Goal: Task Accomplishment & Management: Complete application form

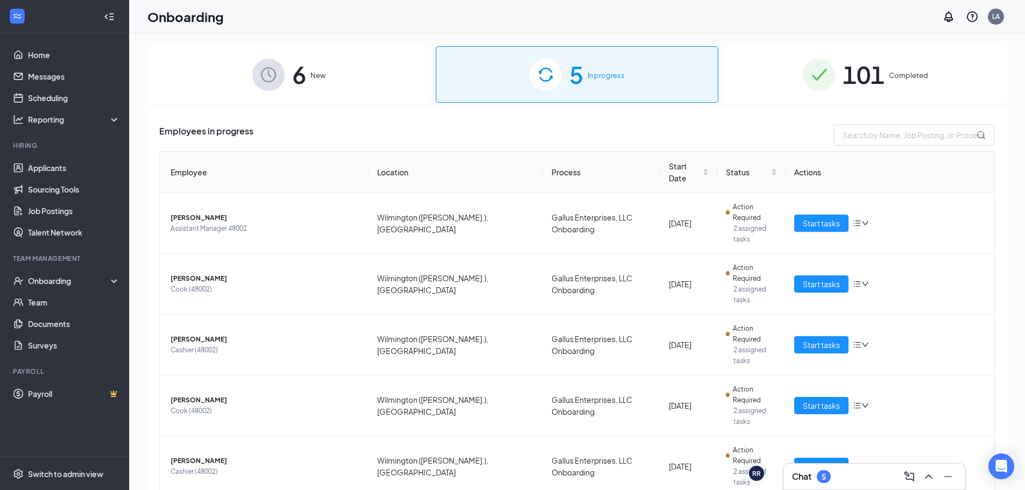
click at [292, 83] on span "6" at bounding box center [299, 74] width 14 height 37
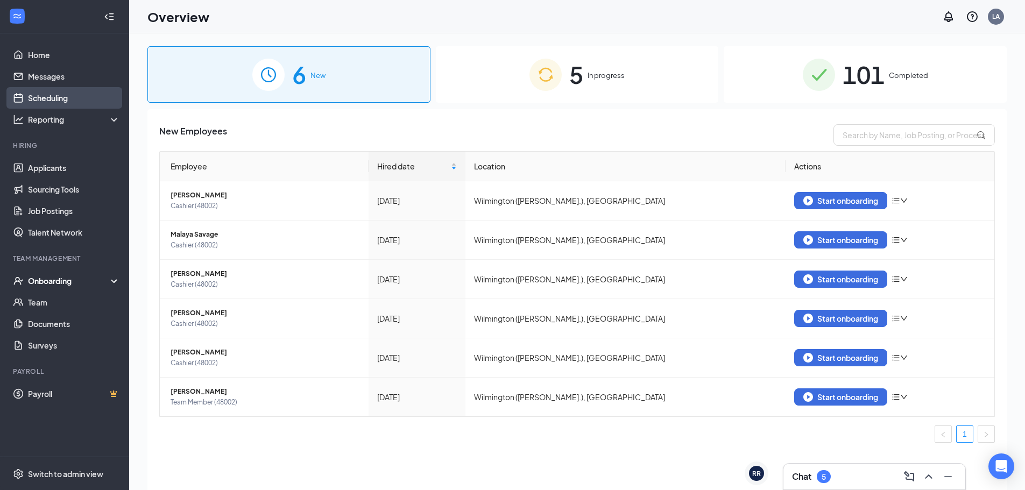
click at [40, 97] on link "Scheduling" at bounding box center [74, 98] width 92 height 22
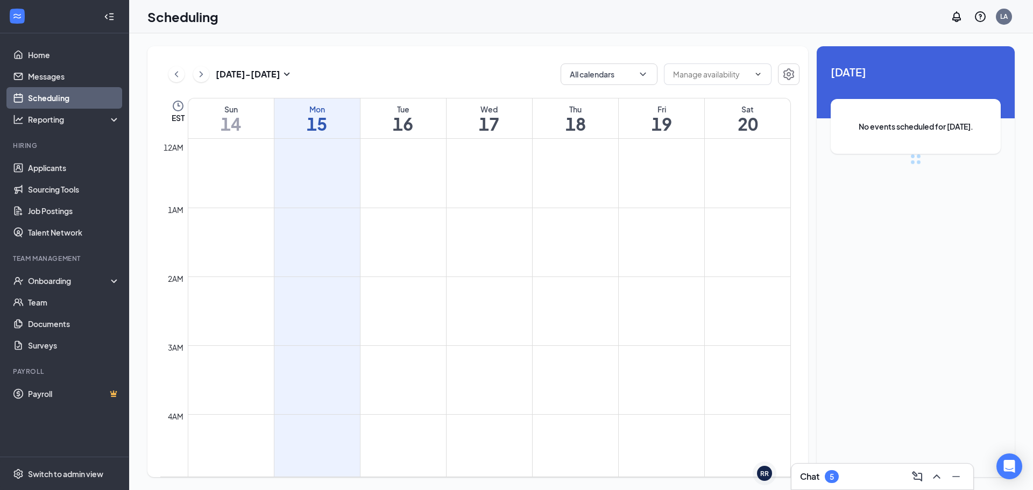
scroll to position [529, 0]
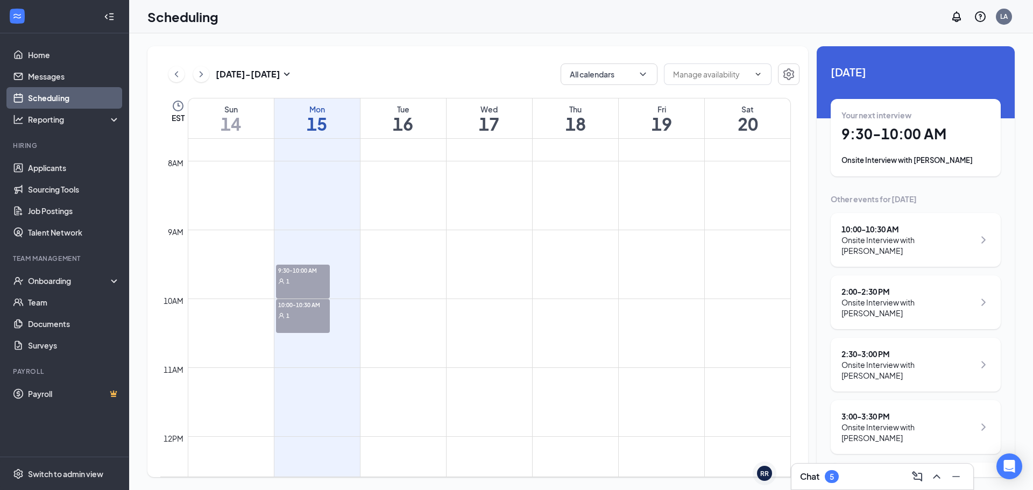
click at [880, 235] on div "Onsite Interview with [PERSON_NAME]" at bounding box center [907, 246] width 133 height 22
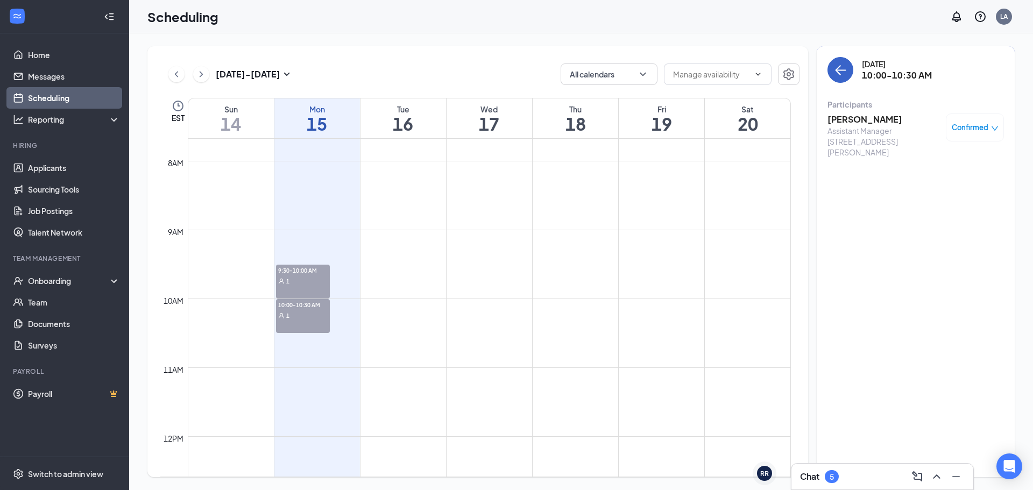
click at [839, 68] on icon "ArrowLeft" at bounding box center [838, 70] width 5 height 10
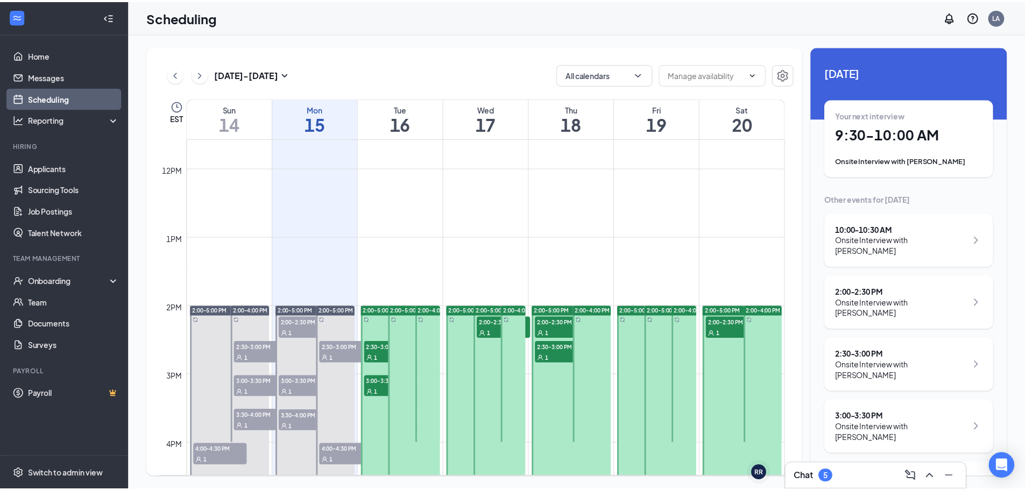
scroll to position [852, 0]
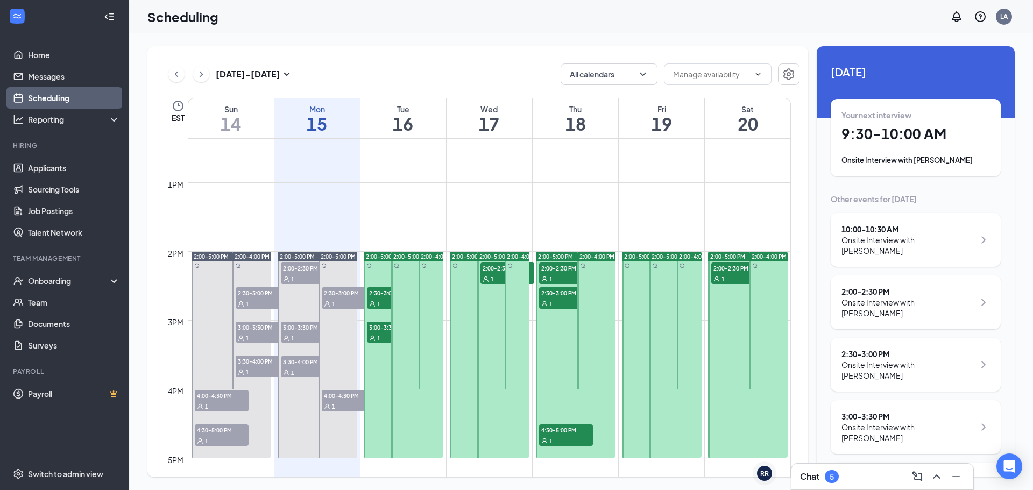
click at [310, 334] on div "1" at bounding box center [308, 337] width 54 height 11
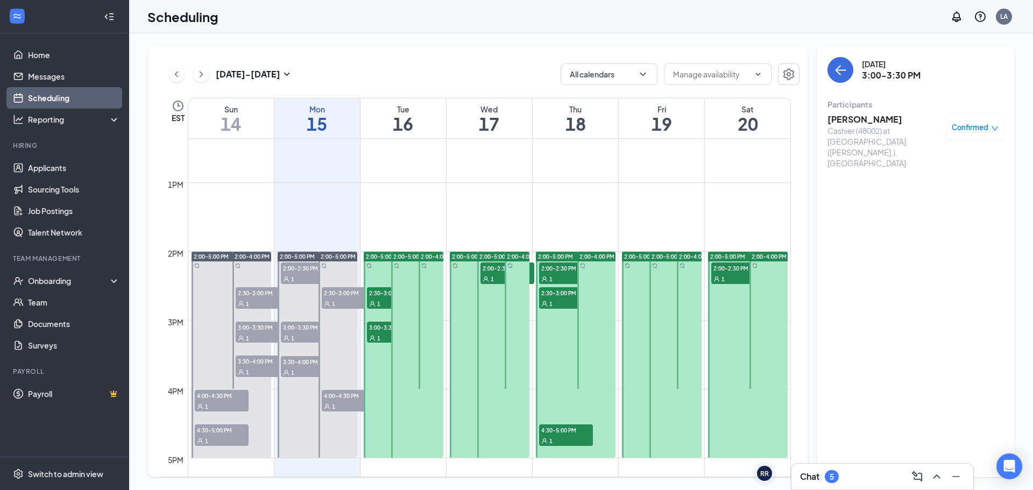
click at [301, 365] on span "3:30-4:00 PM" at bounding box center [308, 361] width 54 height 11
click at [873, 124] on h3 "[PERSON_NAME]" at bounding box center [883, 120] width 113 height 12
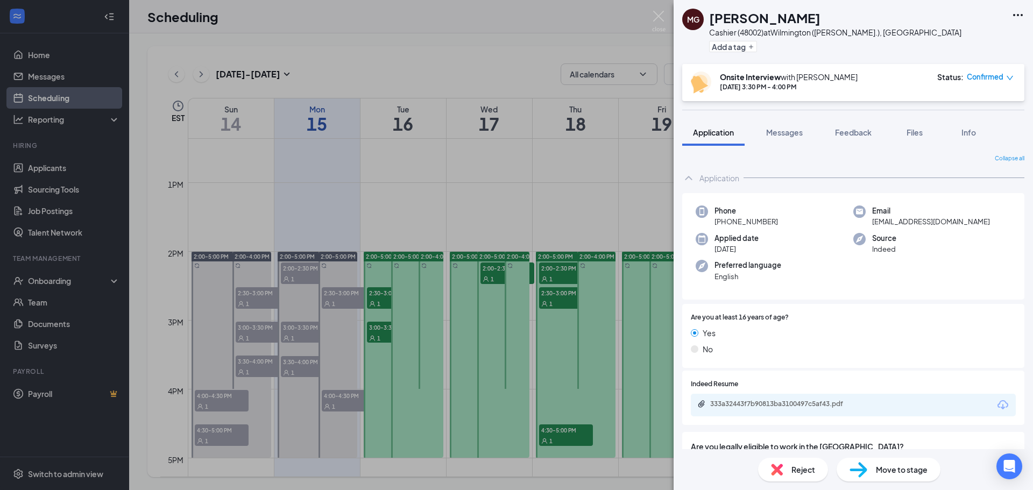
click at [912, 470] on span "Move to stage" at bounding box center [902, 470] width 52 height 12
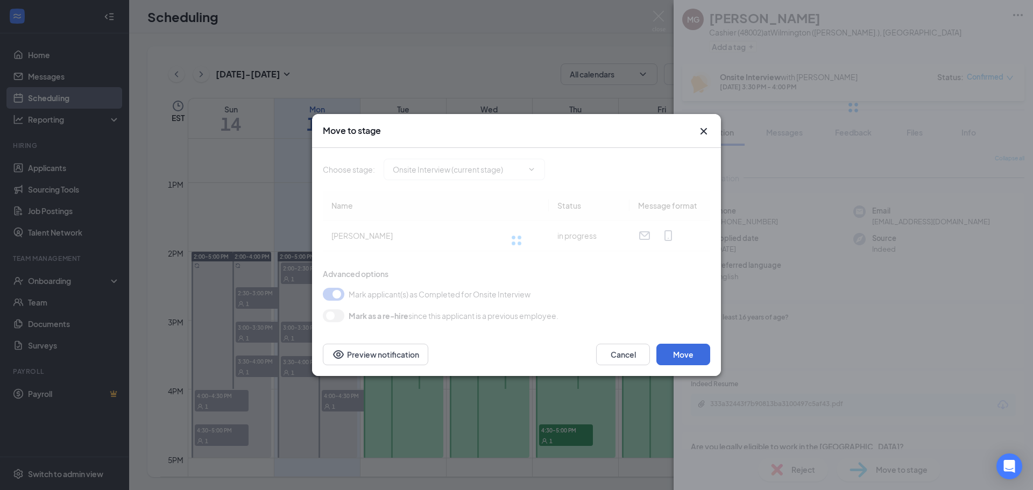
type input "Hiring Complete (final stage)"
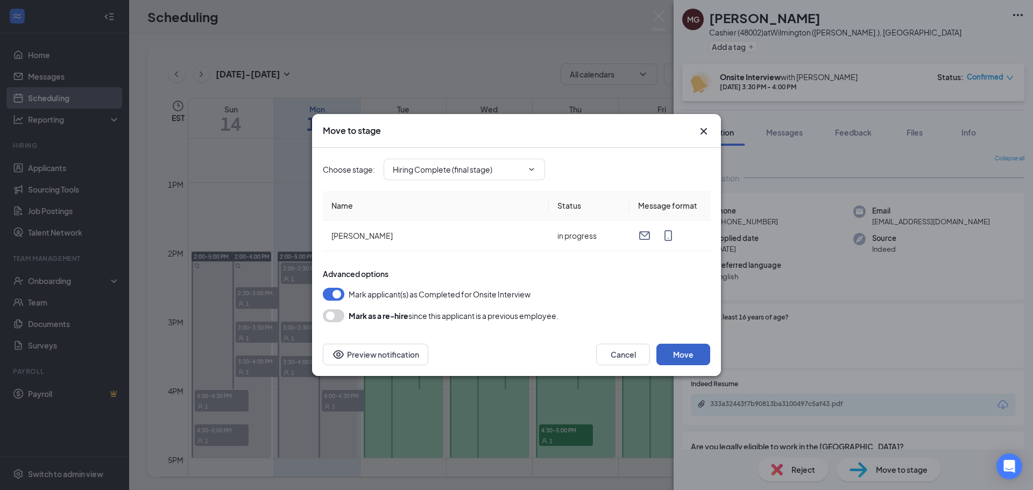
click at [703, 349] on button "Move" at bounding box center [683, 355] width 54 height 22
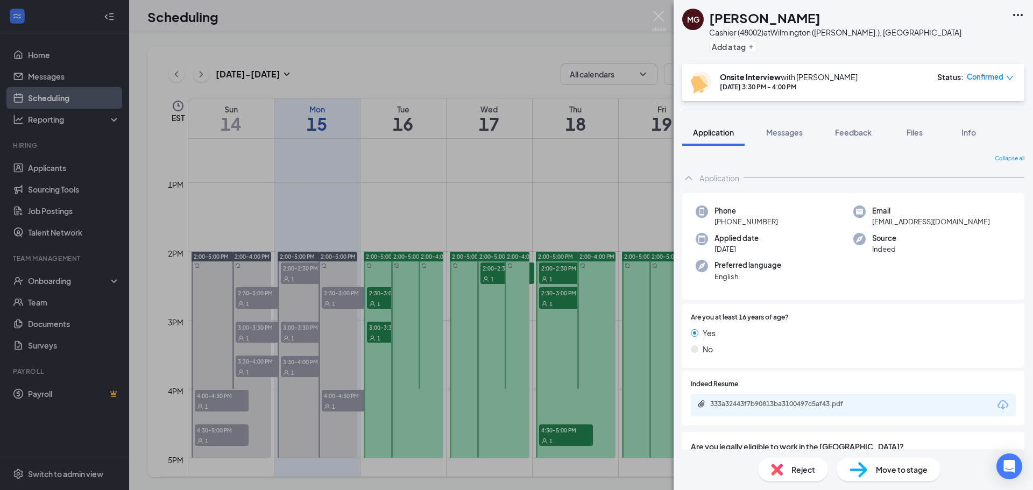
click at [638, 33] on div "MG [PERSON_NAME] Cashier (48002) at [GEOGRAPHIC_DATA] ([PERSON_NAME].), [GEOGRA…" at bounding box center [516, 245] width 1033 height 490
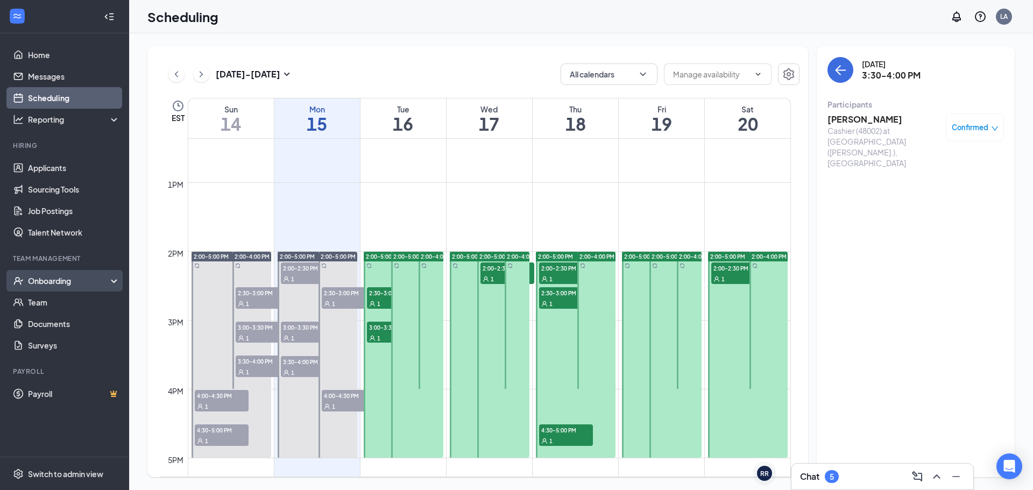
click at [77, 283] on div "Onboarding" at bounding box center [69, 280] width 83 height 11
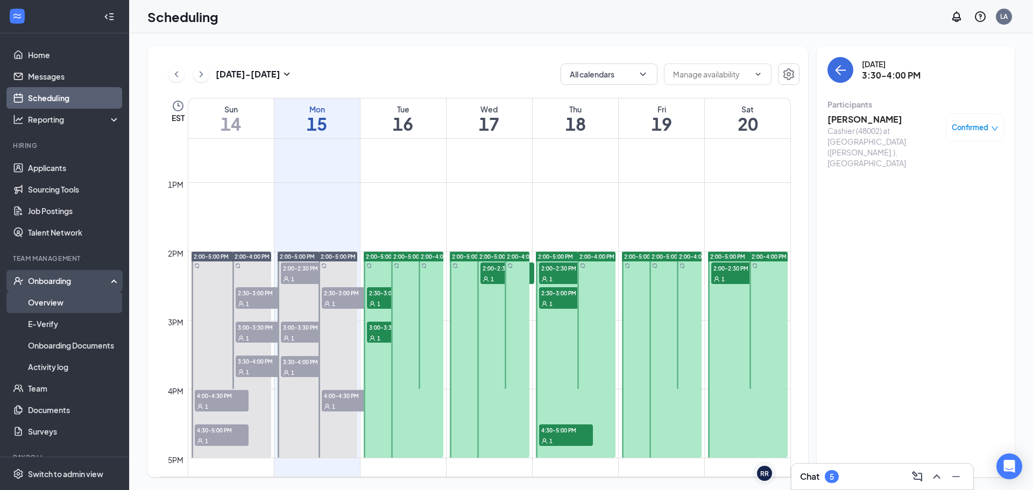
click at [79, 298] on link "Overview" at bounding box center [74, 303] width 92 height 22
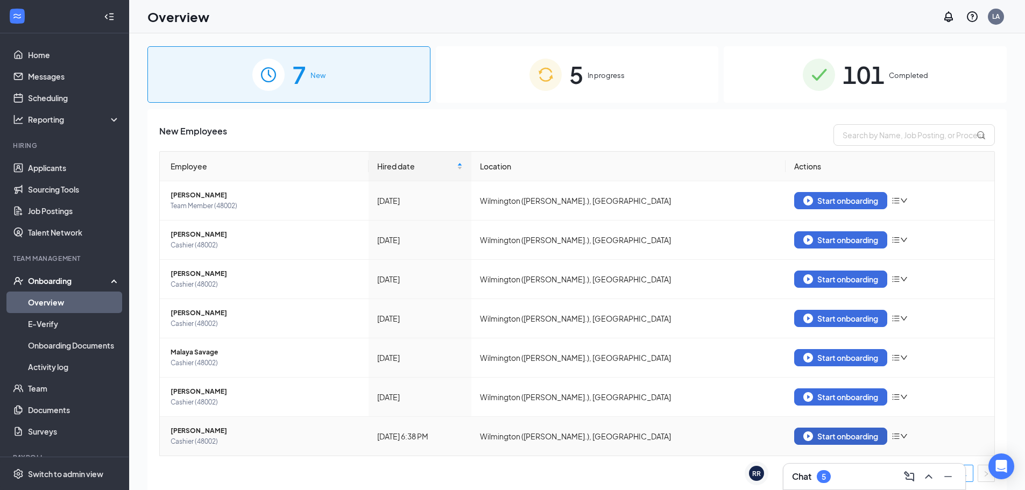
click at [831, 433] on div "Start onboarding" at bounding box center [840, 436] width 75 height 10
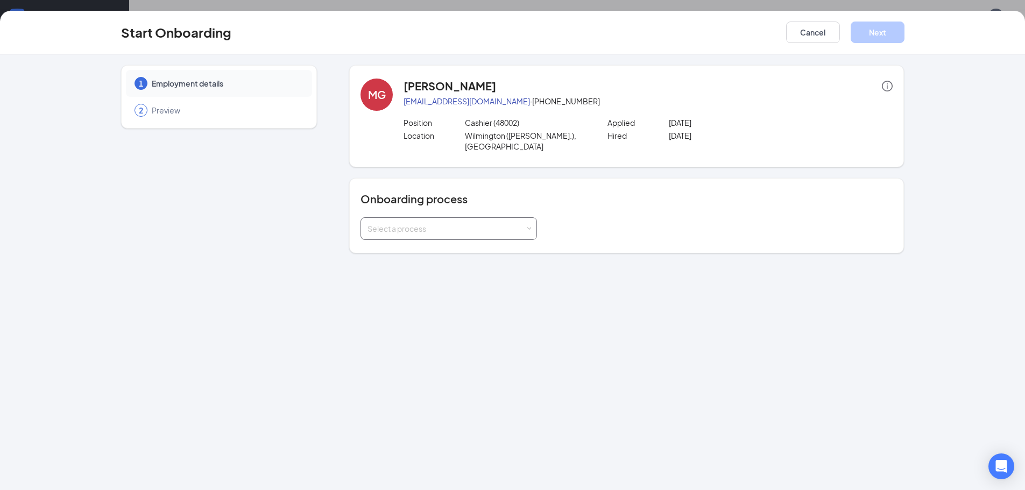
click at [392, 218] on div "Select a process" at bounding box center [448, 229] width 162 height 22
click at [415, 240] on span "Gallus Enterprises, LLC Onboarding" at bounding box center [427, 241] width 125 height 10
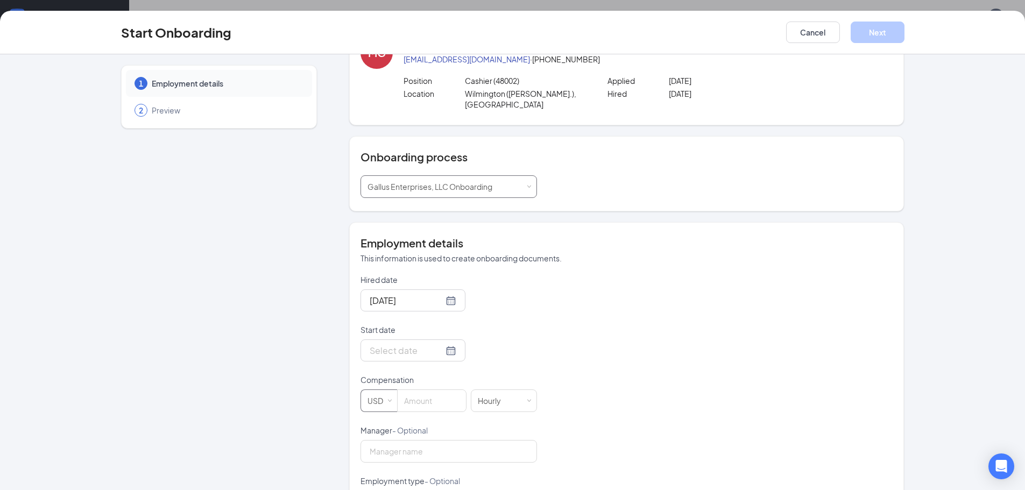
scroll to position [108, 0]
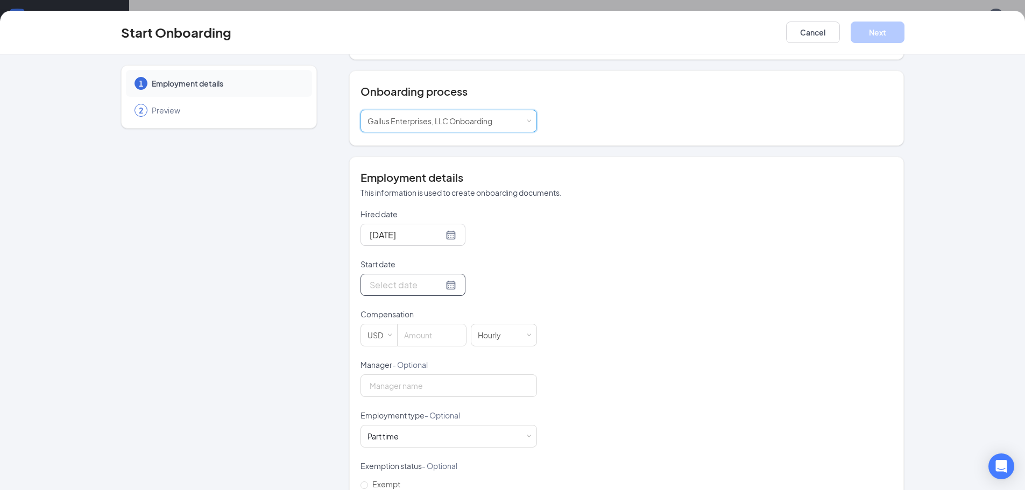
click at [398, 278] on input "Start date" at bounding box center [407, 284] width 74 height 13
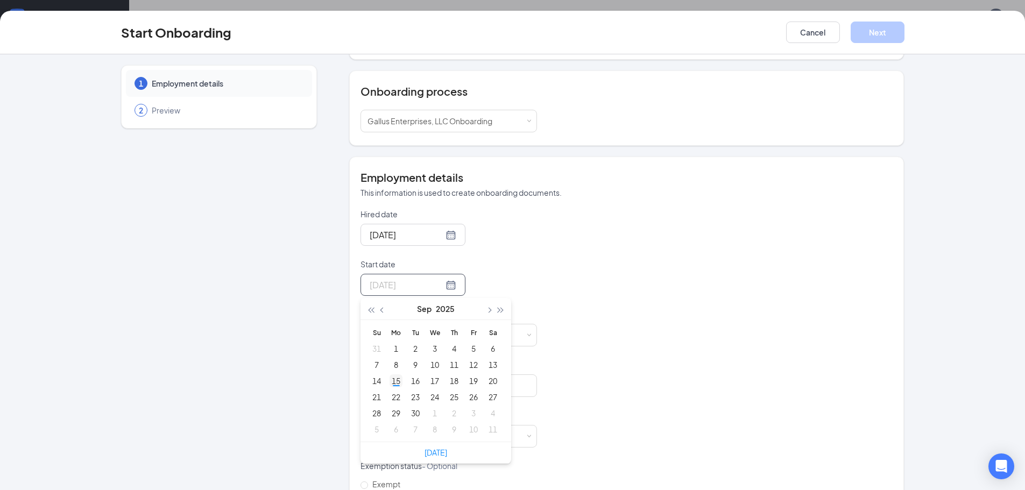
type input "[DATE]"
click at [392, 374] on div "15" at bounding box center [396, 380] width 13 height 13
click at [407, 324] on input at bounding box center [432, 335] width 68 height 22
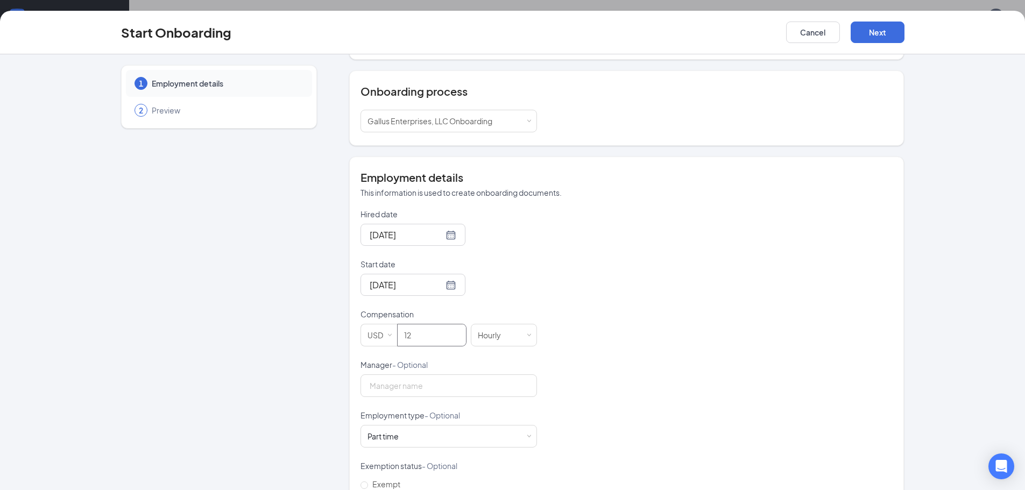
scroll to position [141, 0]
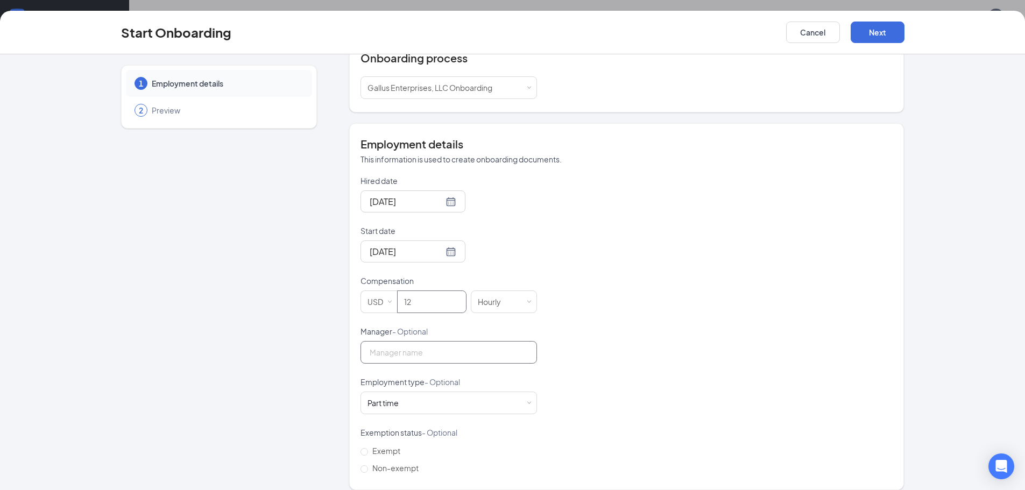
type input "12"
click at [386, 345] on input "Manager - Optional" at bounding box center [448, 352] width 176 height 23
type input "[PERSON_NAME]"
click at [368, 446] on span "Exempt" at bounding box center [386, 451] width 37 height 10
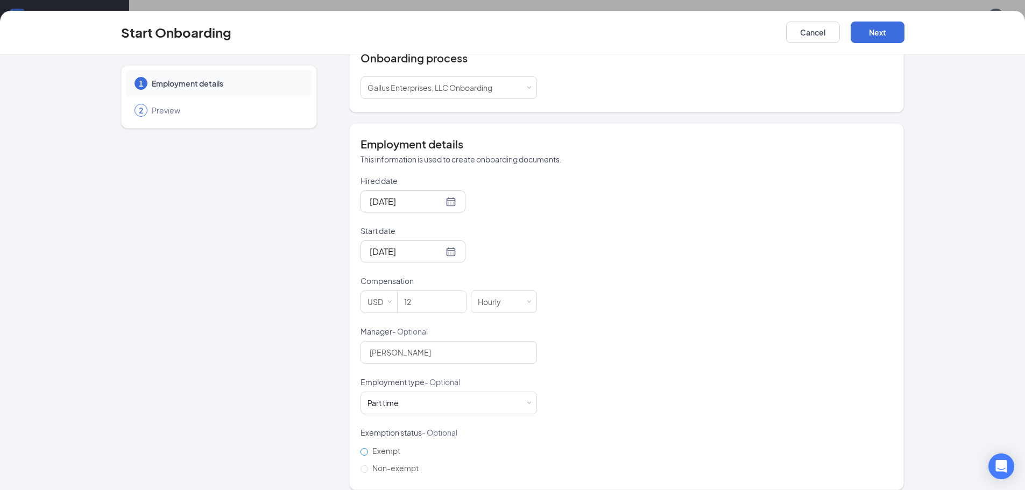
click at [367, 448] on input "Exempt" at bounding box center [364, 452] width 8 height 8
radio input "true"
click at [889, 29] on button "Next" at bounding box center [878, 33] width 54 height 22
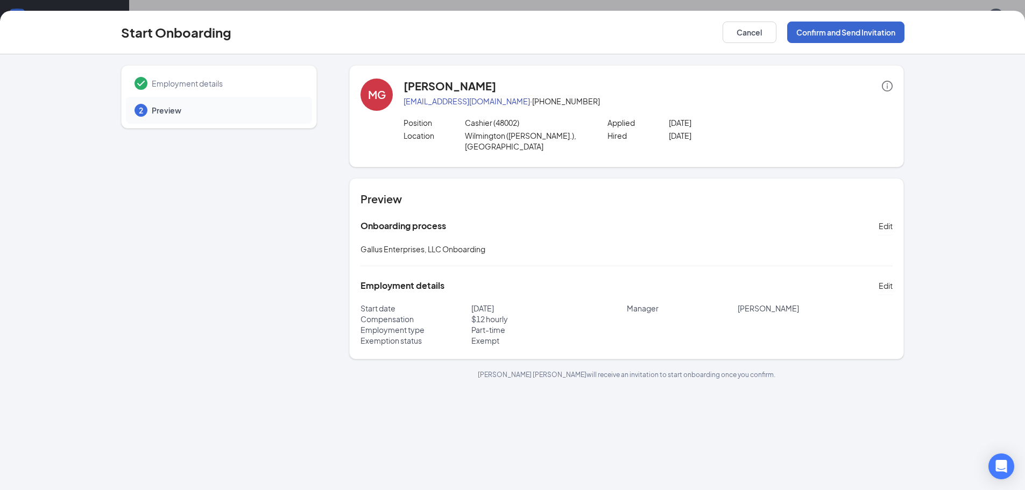
scroll to position [0, 0]
click at [823, 27] on button "Confirm and Send Invitation" at bounding box center [845, 33] width 117 height 22
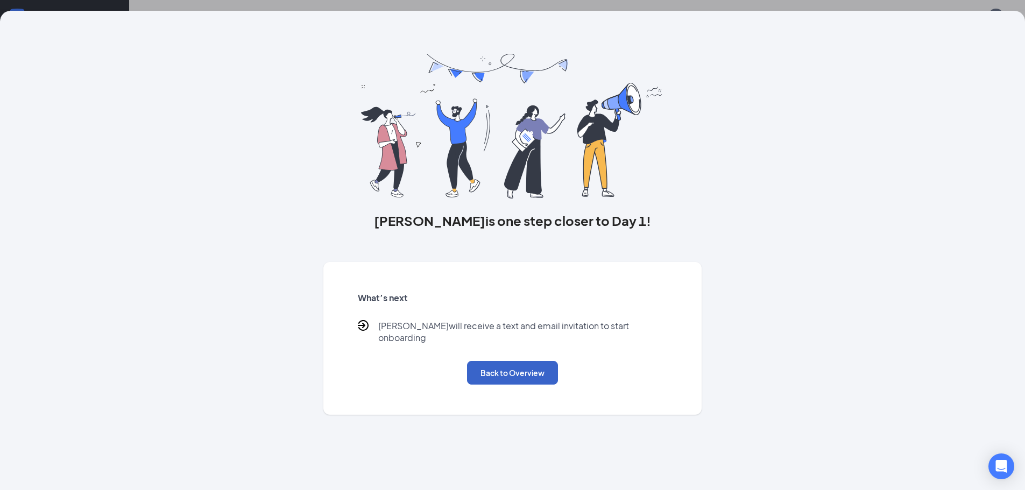
click at [489, 361] on button "Back to Overview" at bounding box center [512, 373] width 91 height 24
